Goal: Task Accomplishment & Management: Use online tool/utility

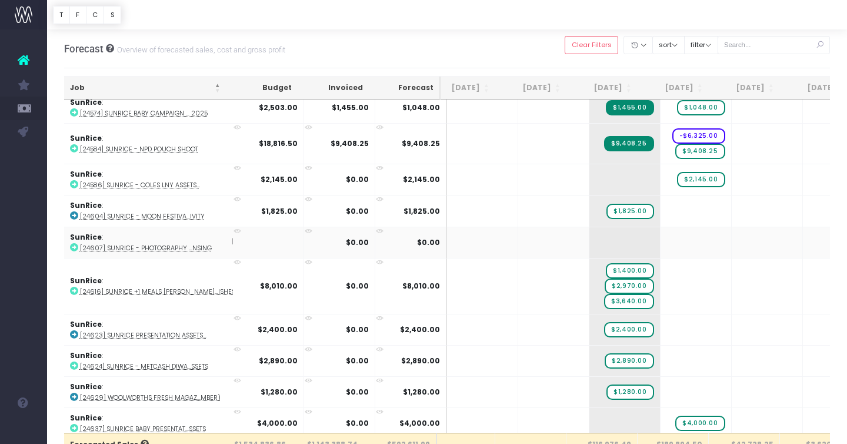
scroll to position [0, 39]
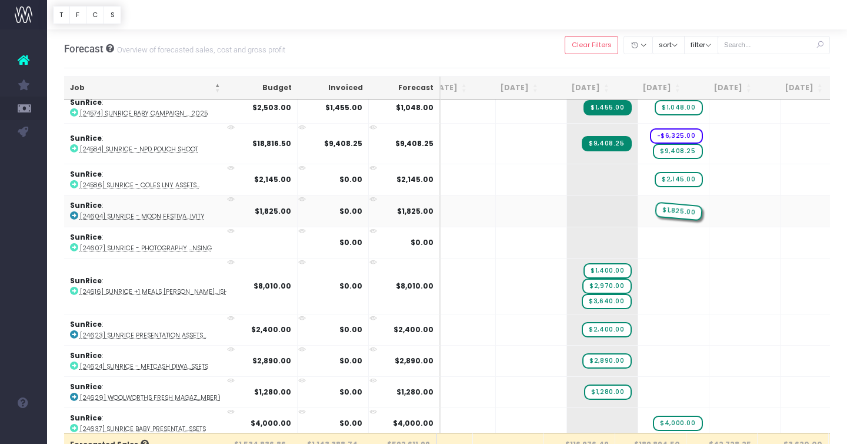
drag, startPoint x: 587, startPoint y: 205, endPoint x: 626, endPoint y: 205, distance: 38.8
drag, startPoint x: 588, startPoint y: 264, endPoint x: 631, endPoint y: 264, distance: 43.0
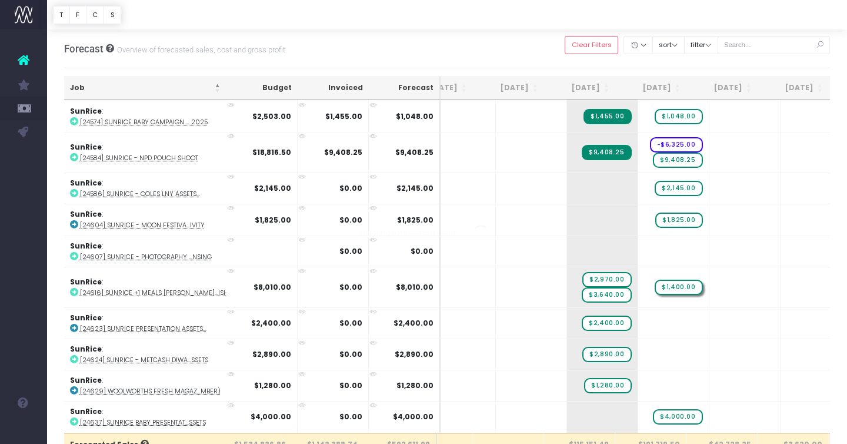
scroll to position [2194, 39]
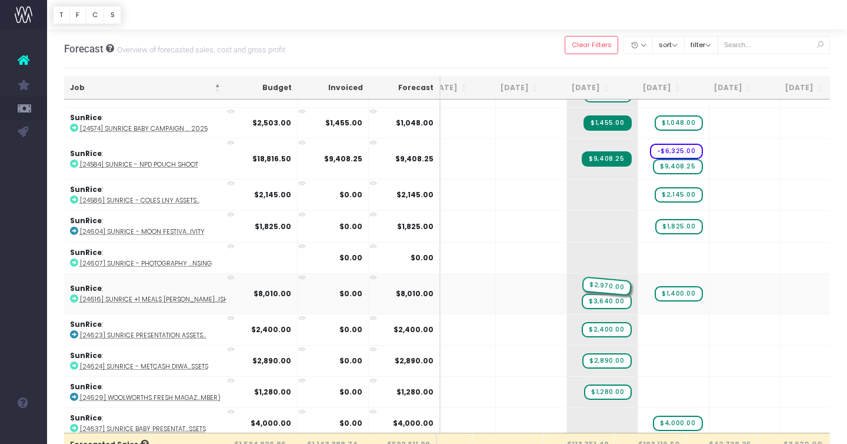
drag, startPoint x: 588, startPoint y: 279, endPoint x: 621, endPoint y: 280, distance: 33.6
drag, startPoint x: 588, startPoint y: 280, endPoint x: 634, endPoint y: 282, distance: 46.0
drag, startPoint x: 586, startPoint y: 287, endPoint x: 627, endPoint y: 287, distance: 40.6
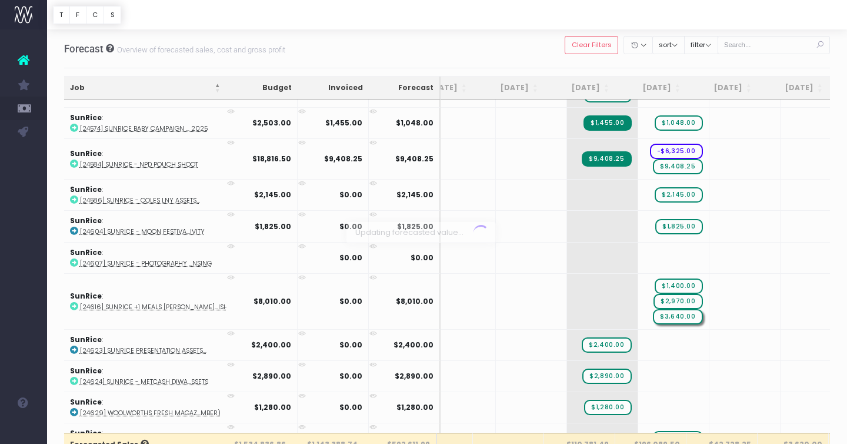
scroll to position [2209, 39]
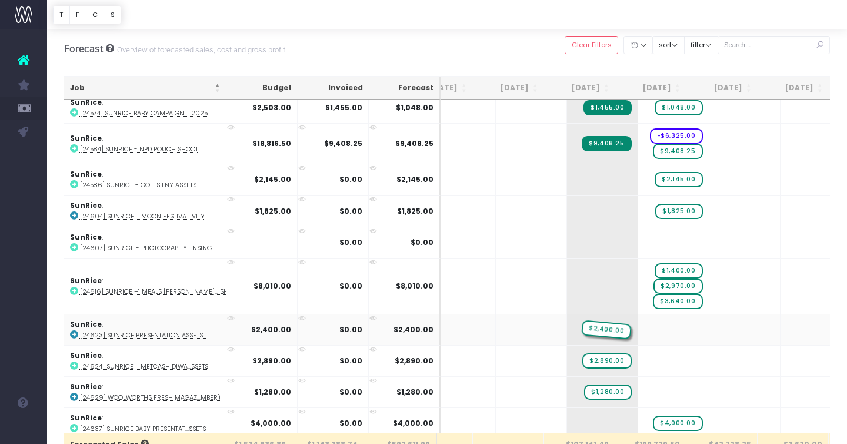
drag, startPoint x: 586, startPoint y: 325, endPoint x: 620, endPoint y: 326, distance: 34.1
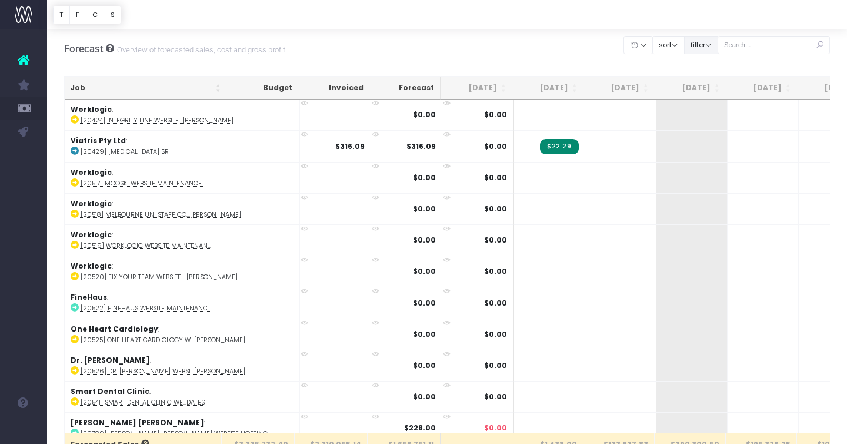
click at [718, 49] on button "filter" at bounding box center [701, 45] width 34 height 18
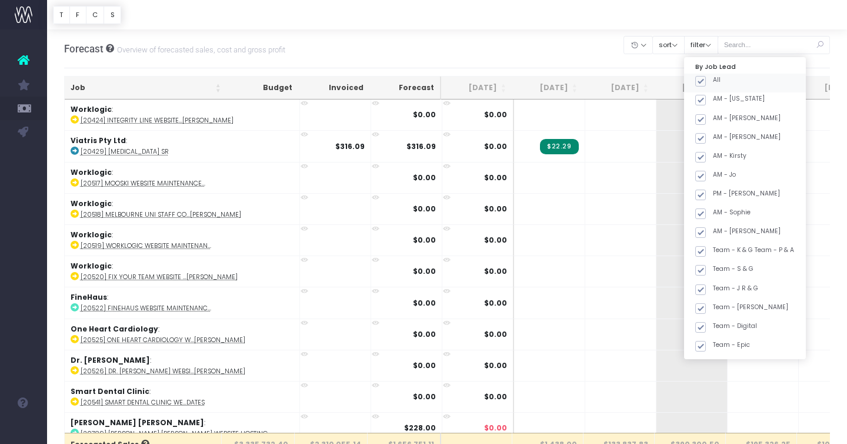
click at [706, 79] on span at bounding box center [701, 81] width 11 height 11
click at [718, 79] on input "All" at bounding box center [717, 79] width 8 height 8
checkbox input "false"
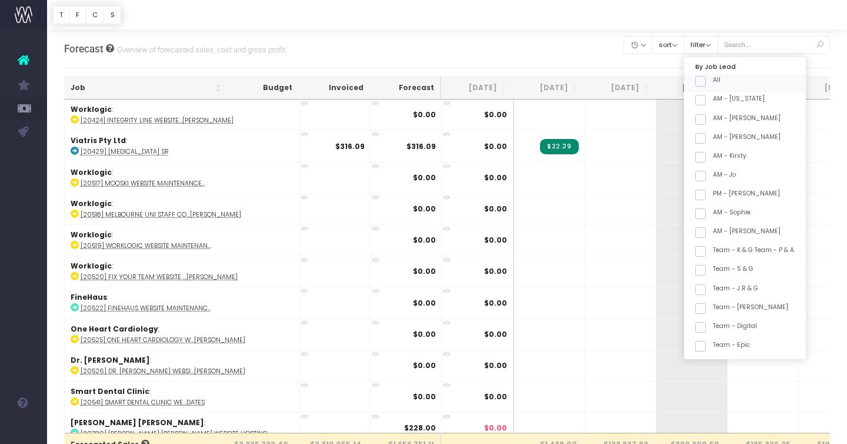
checkbox input "false"
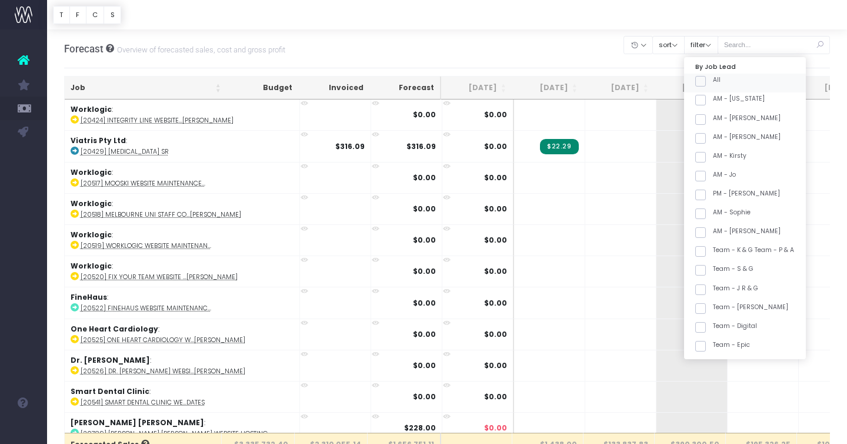
checkbox input "false"
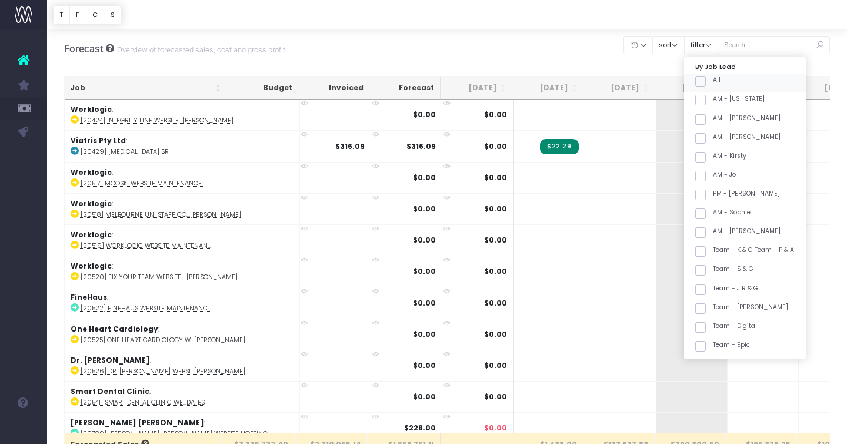
checkbox input "false"
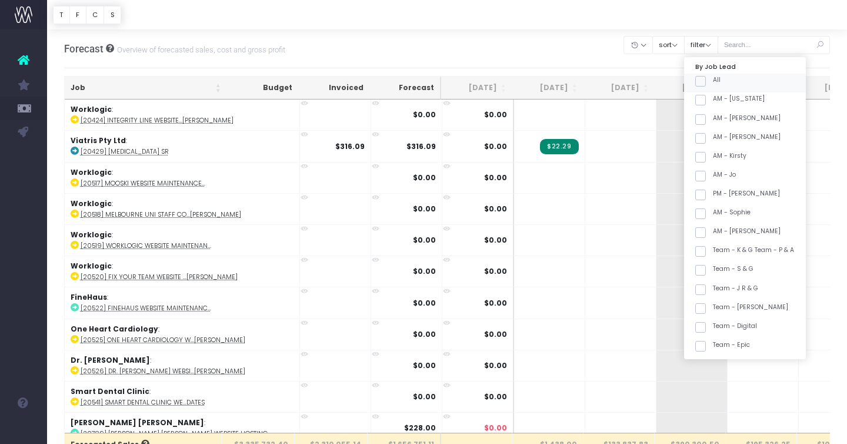
checkbox input "false"
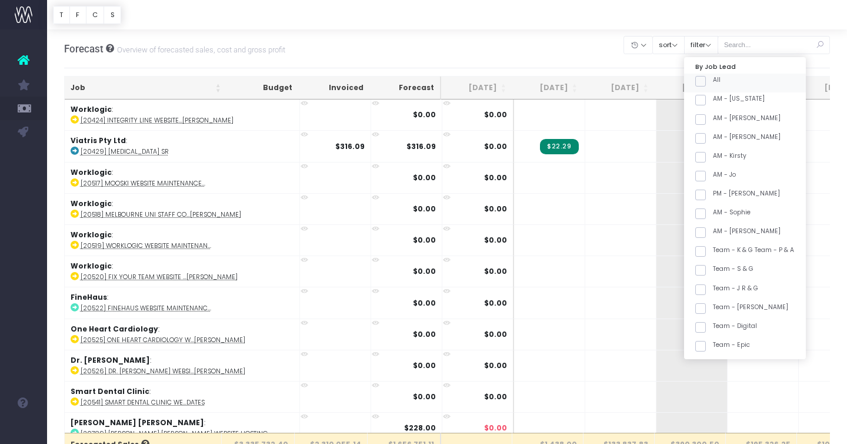
checkbox input "false"
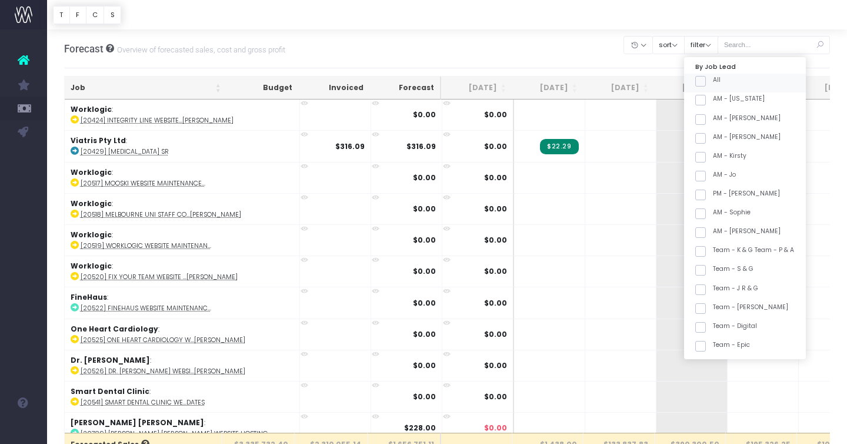
checkbox input "false"
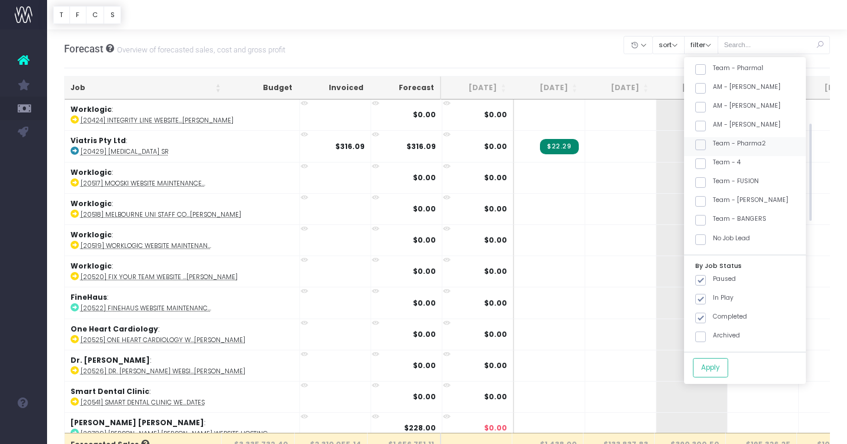
scroll to position [454, 0]
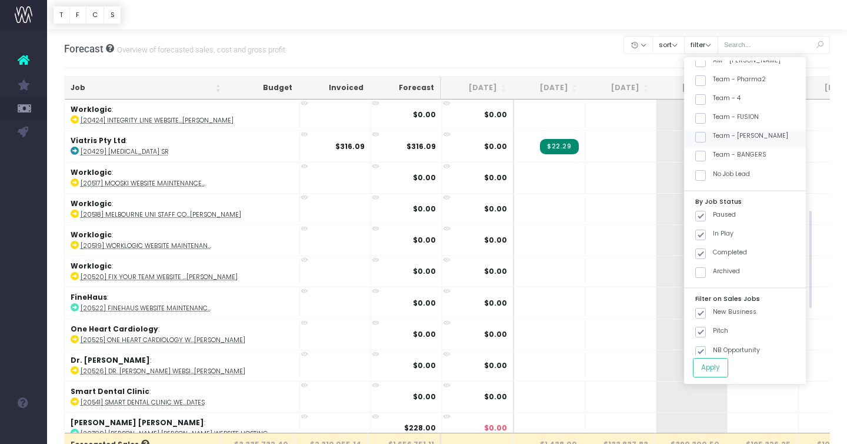
click at [767, 138] on label "Team - [PERSON_NAME]" at bounding box center [742, 135] width 93 height 9
click at [721, 138] on input "Team - [PERSON_NAME]" at bounding box center [717, 135] width 8 height 8
checkbox input "true"
click at [724, 363] on button "Apply" at bounding box center [710, 367] width 35 height 19
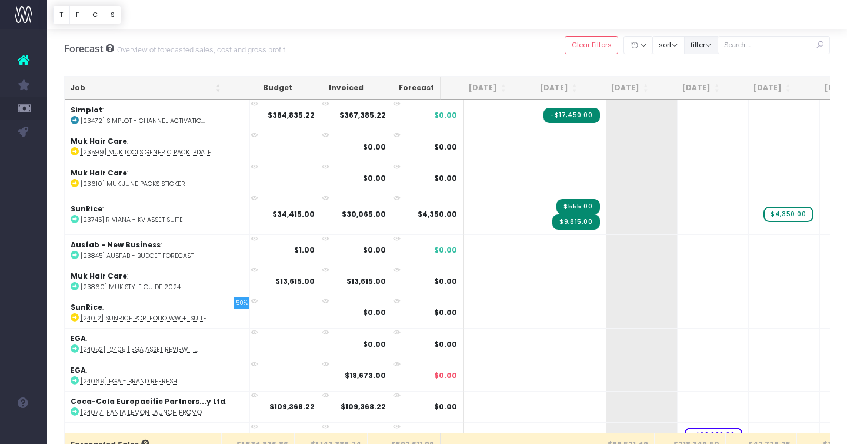
click at [718, 49] on button "filter" at bounding box center [701, 45] width 34 height 18
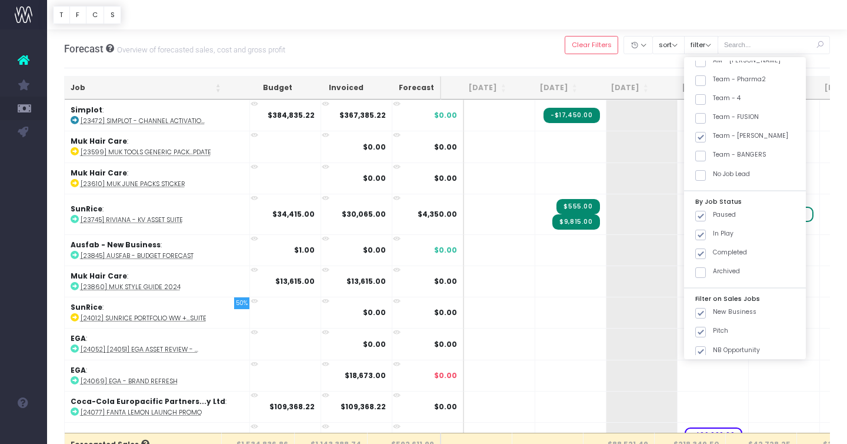
click at [320, 44] on div "Forecast Overview of forecasted sales, cost and gross profit Clear Filters Hide…" at bounding box center [447, 48] width 767 height 39
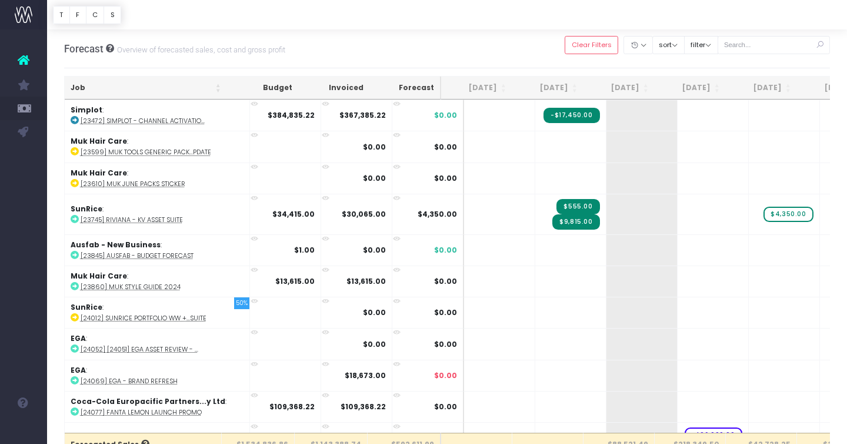
click at [145, 87] on th "Job" at bounding box center [146, 87] width 162 height 23
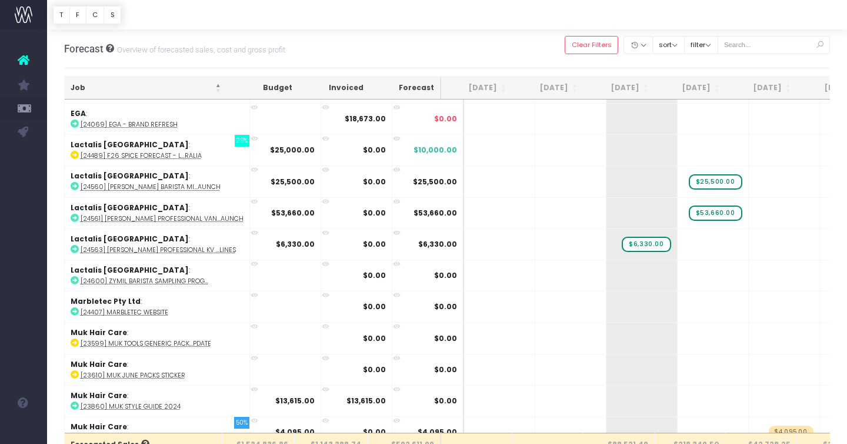
scroll to position [471, 0]
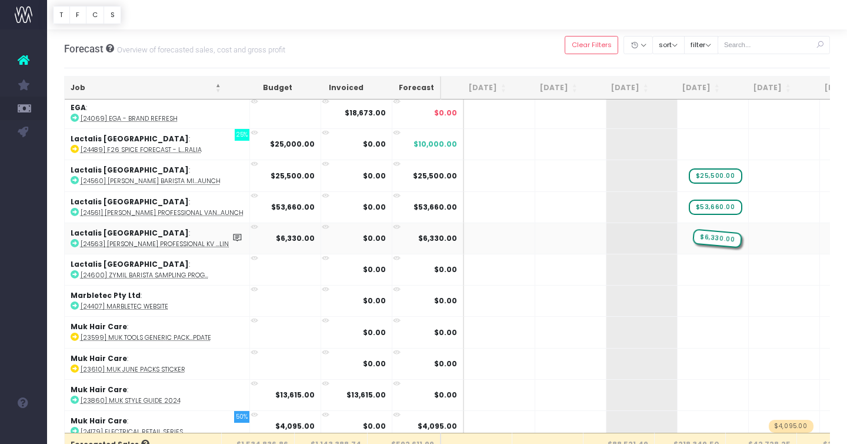
drag, startPoint x: 624, startPoint y: 239, endPoint x: 678, endPoint y: 235, distance: 53.7
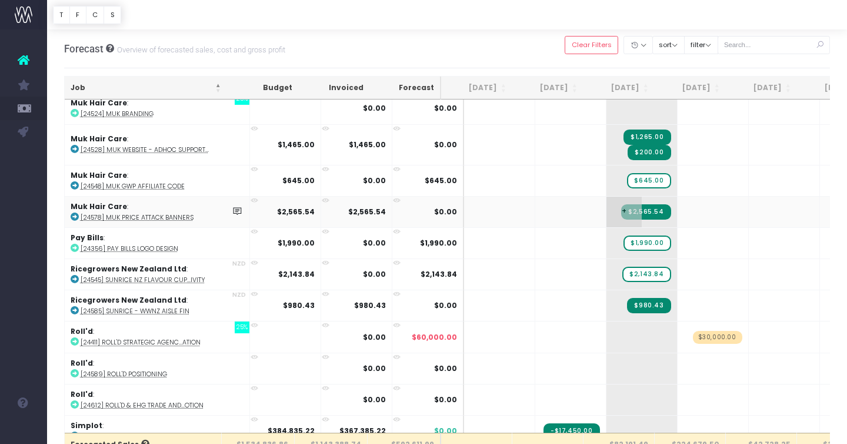
scroll to position [852, 0]
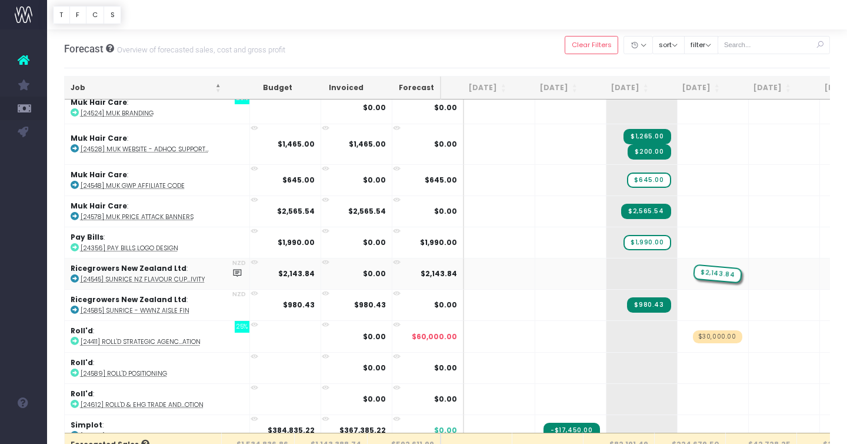
drag, startPoint x: 622, startPoint y: 271, endPoint x: 672, endPoint y: 273, distance: 50.0
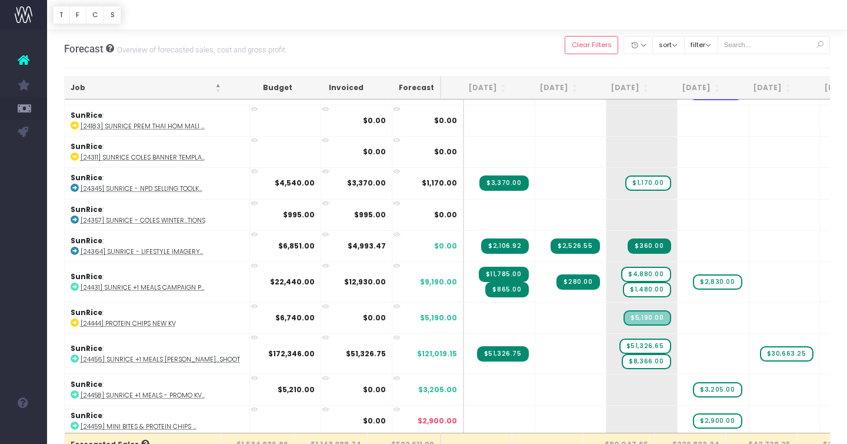
scroll to position [1669, 0]
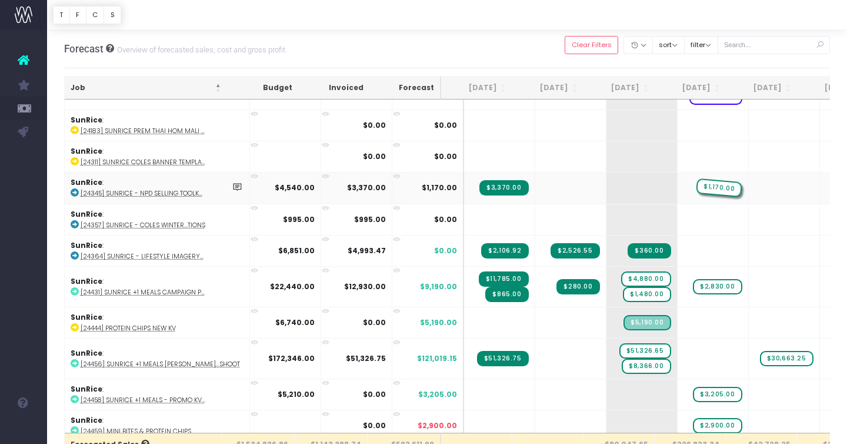
drag, startPoint x: 626, startPoint y: 184, endPoint x: 676, endPoint y: 185, distance: 50.0
drag, startPoint x: 626, startPoint y: 274, endPoint x: 664, endPoint y: 278, distance: 38.5
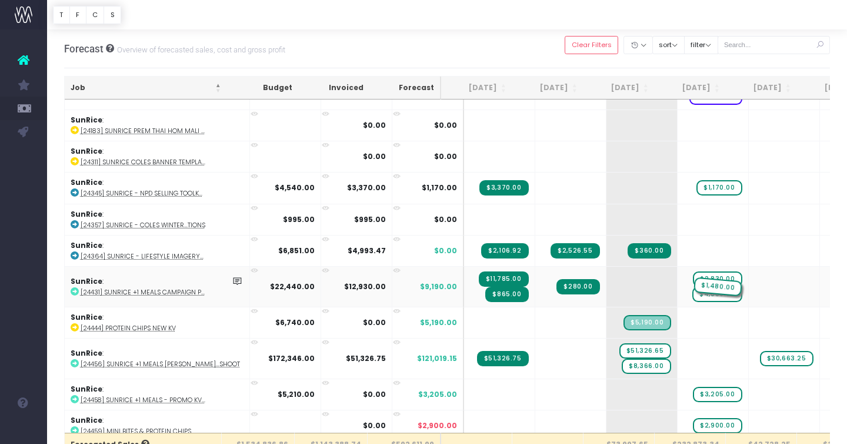
drag, startPoint x: 627, startPoint y: 285, endPoint x: 673, endPoint y: 285, distance: 45.9
